Goal: Task Accomplishment & Management: Manage account settings

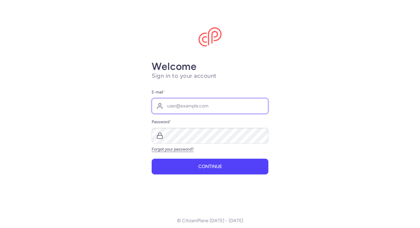
type input "[PERSON_NAME][EMAIL_ADDRESS][DOMAIN_NAME]"
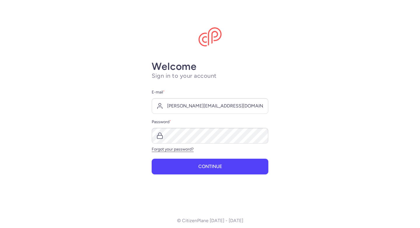
click at [180, 177] on div "Welcome Sign in to your account E-mail * [PERSON_NAME][EMAIL_ADDRESS][DOMAIN_NA…" at bounding box center [210, 133] width 117 height 144
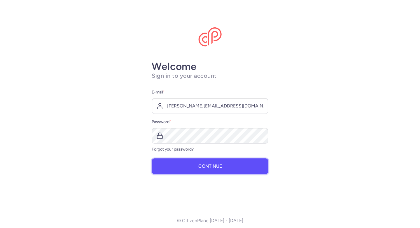
click at [182, 169] on button "Continue" at bounding box center [210, 167] width 117 height 16
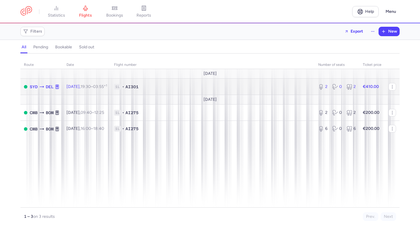
click at [336, 90] on div "2 0 2" at bounding box center [337, 87] width 42 height 11
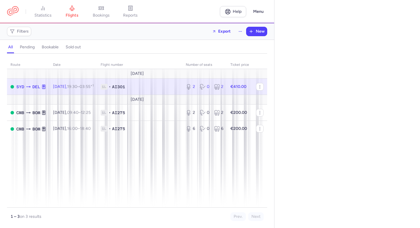
select select "days"
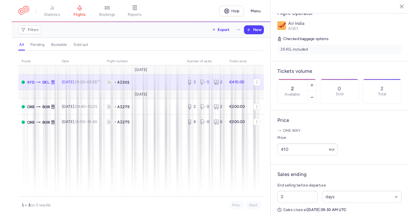
scroll to position [144, 0]
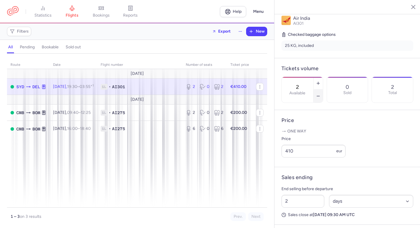
click at [317, 94] on icon "button" at bounding box center [318, 96] width 5 height 5
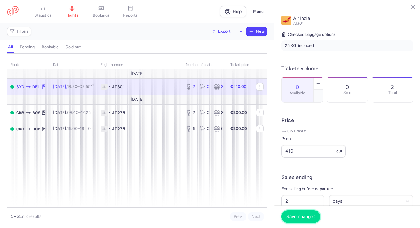
click at [303, 215] on span "Save changes" at bounding box center [301, 216] width 29 height 5
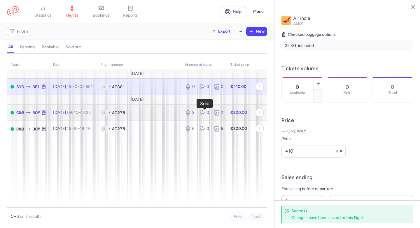
click at [202, 116] on icon at bounding box center [203, 113] width 6 height 6
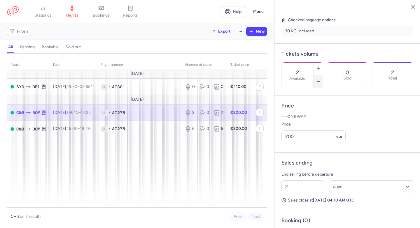
click at [317, 75] on button "button" at bounding box center [318, 81] width 9 height 13
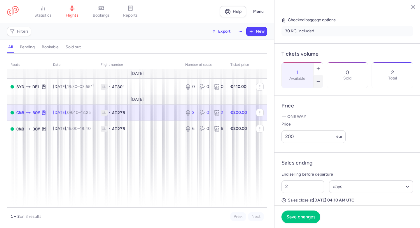
click at [317, 75] on button "button" at bounding box center [318, 81] width 9 height 13
click at [299, 215] on span "Save changes" at bounding box center [301, 216] width 29 height 5
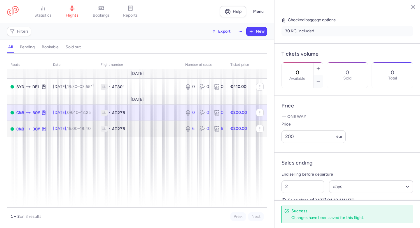
click at [200, 126] on icon at bounding box center [203, 129] width 6 height 6
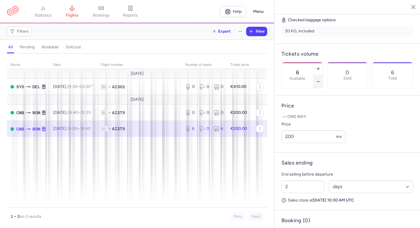
click at [317, 79] on icon "button" at bounding box center [318, 81] width 5 height 5
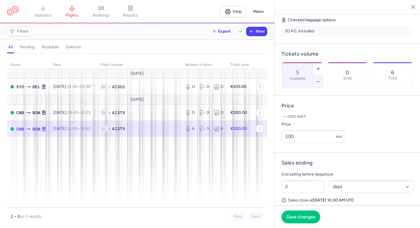
click at [317, 79] on icon "button" at bounding box center [318, 81] width 5 height 5
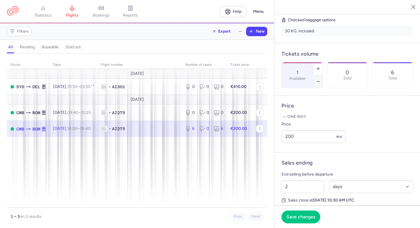
type input "0"
click at [306, 215] on span "Save changes" at bounding box center [301, 216] width 29 height 5
